Goal: Task Accomplishment & Management: Use online tool/utility

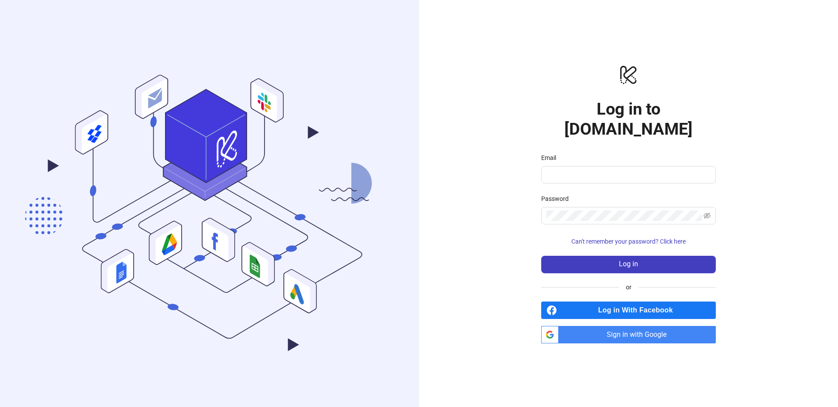
click at [626, 332] on span "Sign in with Google" at bounding box center [639, 334] width 154 height 17
click at [627, 326] on span "Sign in with Google" at bounding box center [639, 334] width 154 height 17
click at [592, 329] on span "Sign in with Google" at bounding box center [639, 334] width 154 height 17
click at [608, 332] on span "Sign in with Google" at bounding box center [639, 334] width 154 height 17
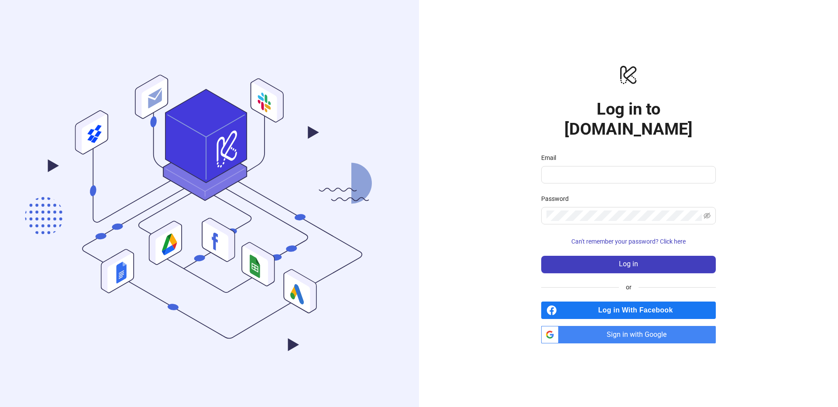
click at [608, 332] on span "Sign in with Google" at bounding box center [639, 334] width 154 height 17
click at [636, 326] on span "Sign in with Google" at bounding box center [639, 334] width 154 height 17
